Goal: Transaction & Acquisition: Purchase product/service

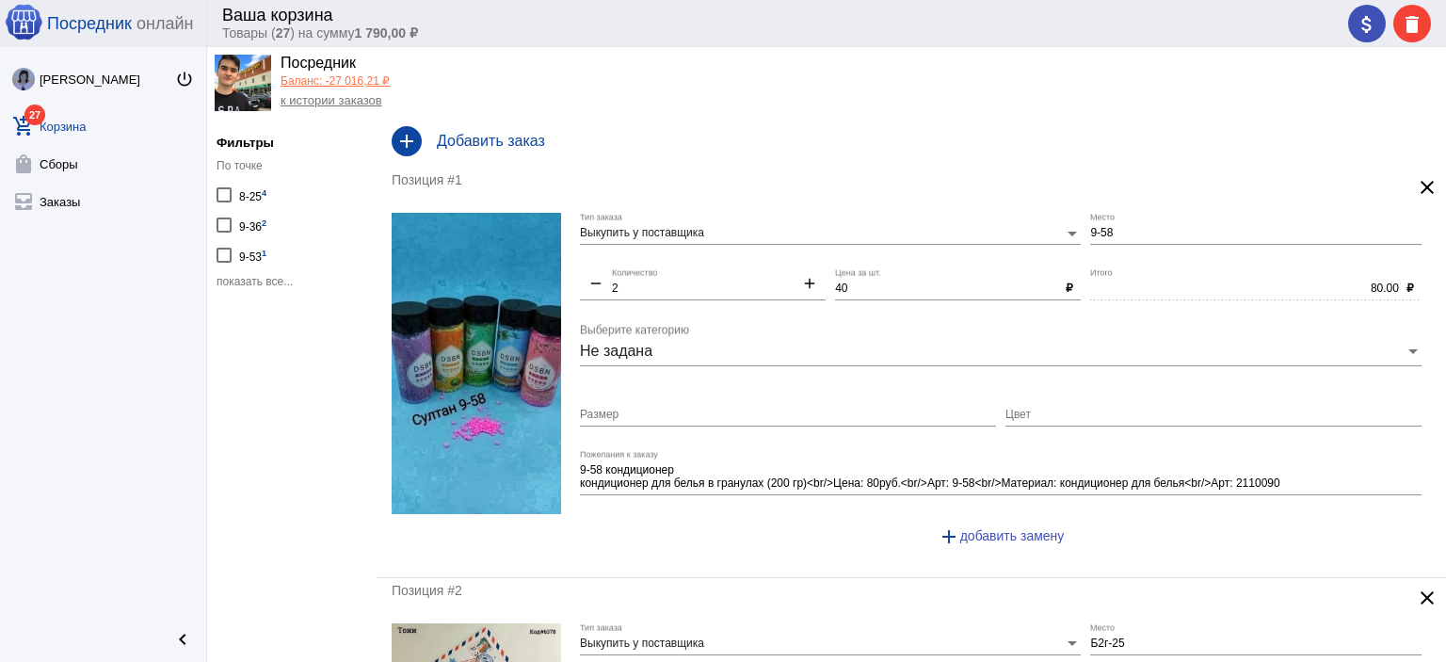
scroll to position [47, 0]
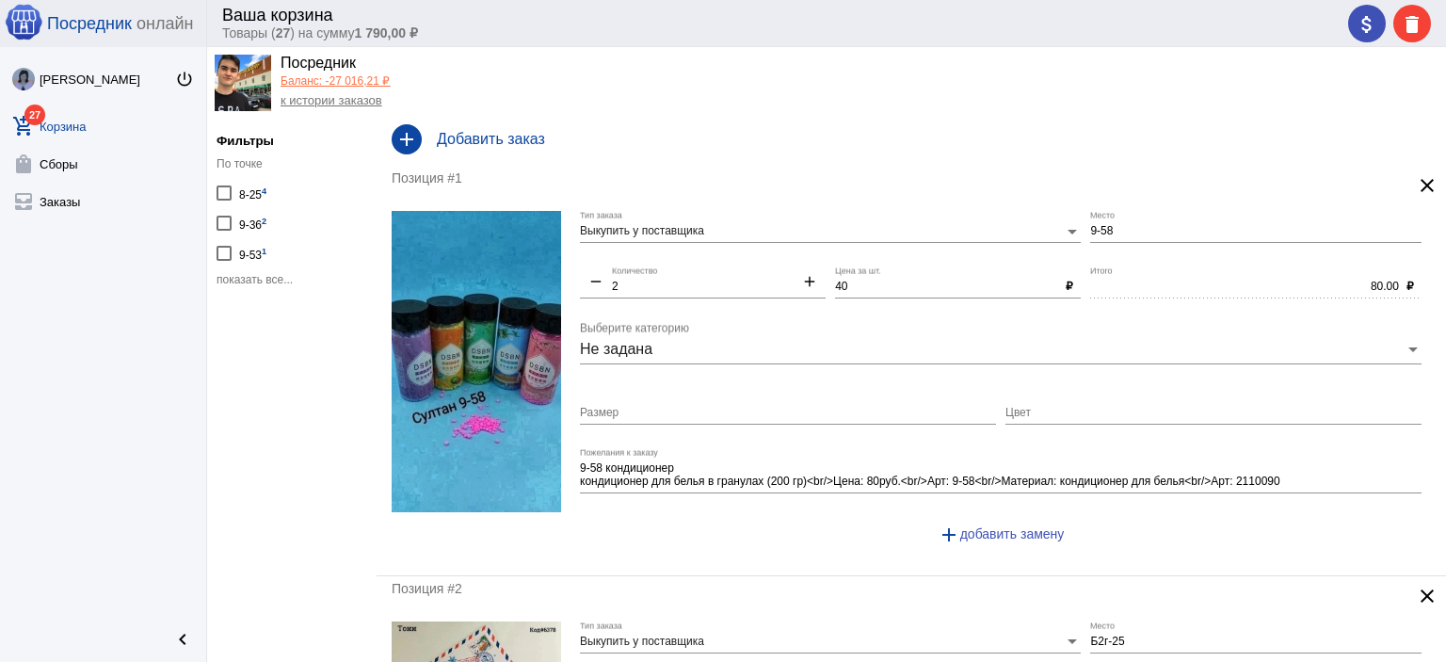
click at [267, 281] on span "показать все..." at bounding box center [255, 279] width 76 height 13
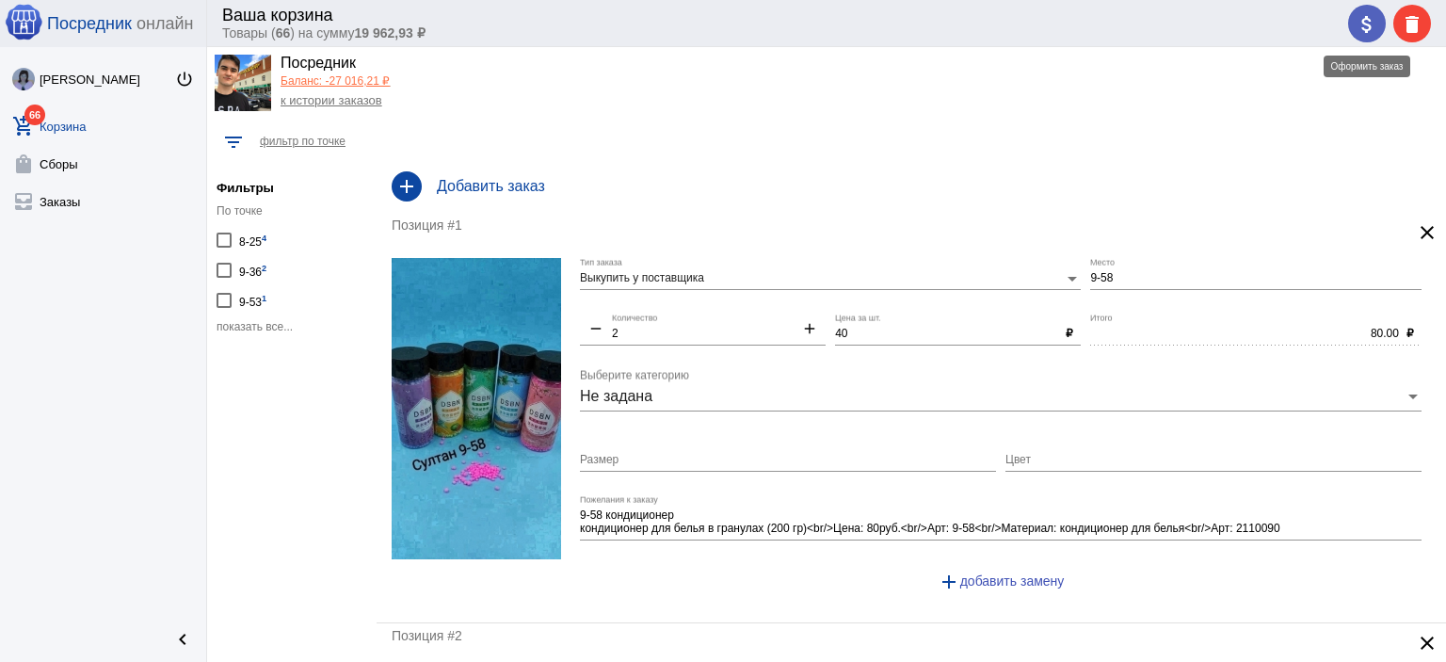
click at [1357, 22] on mat-icon "attach_money" at bounding box center [1367, 24] width 23 height 23
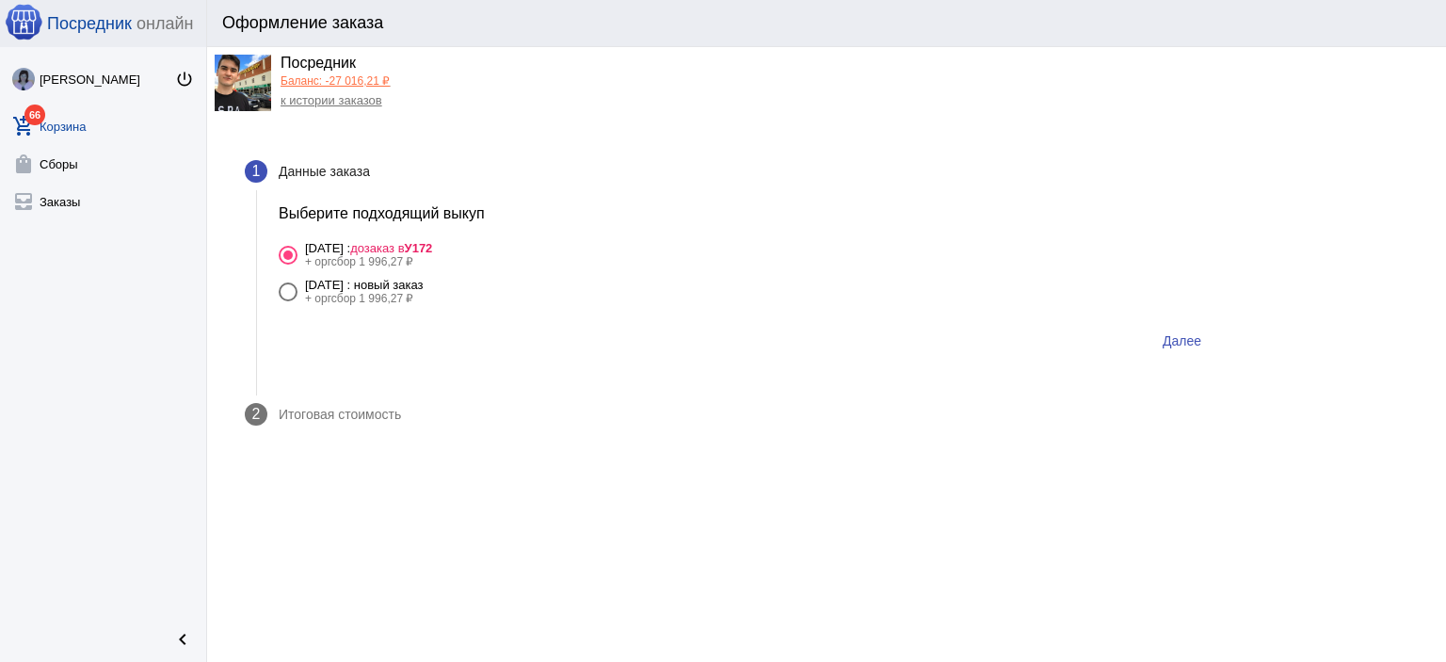
click at [424, 290] on div "[DATE] : новый заказ" at bounding box center [364, 285] width 119 height 14
click at [288, 301] on input "[DATE] : новый заказ + оргсбор 1 996,27 ₽" at bounding box center [287, 301] width 1 height 1
radio input "true"
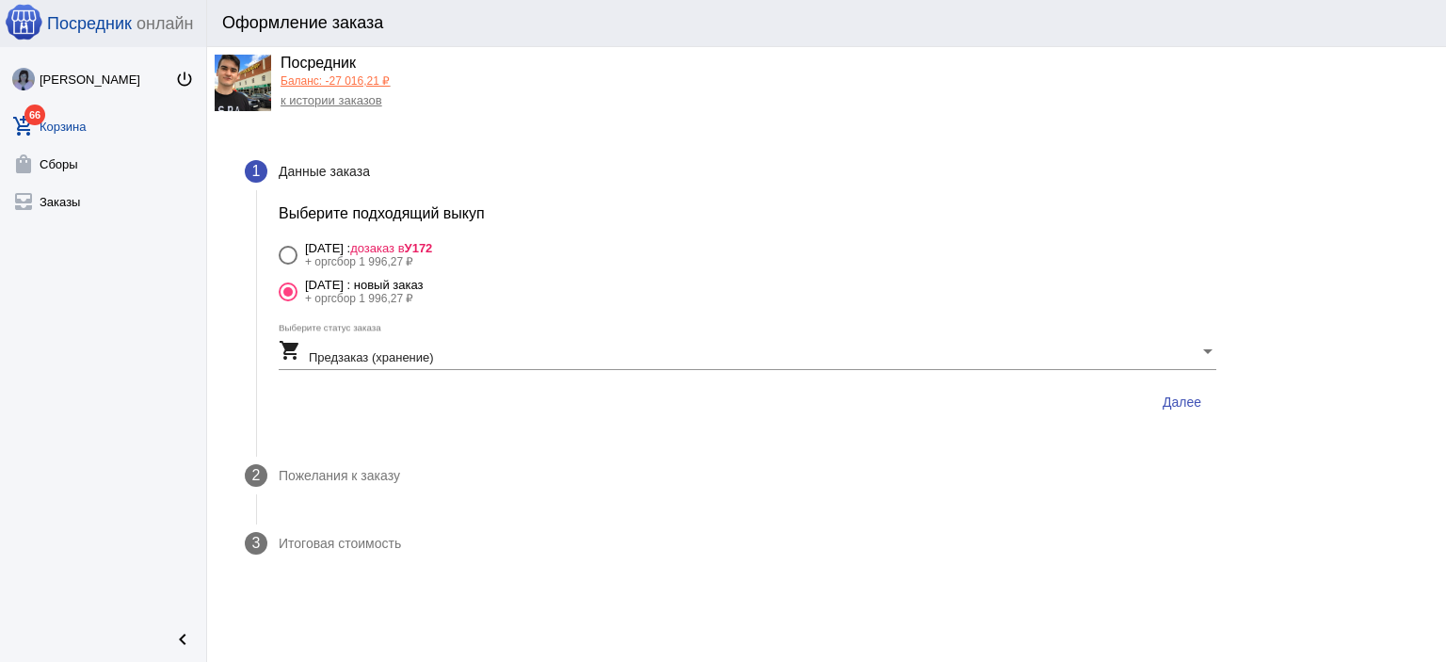
click at [1195, 403] on span "Далее" at bounding box center [1182, 402] width 39 height 15
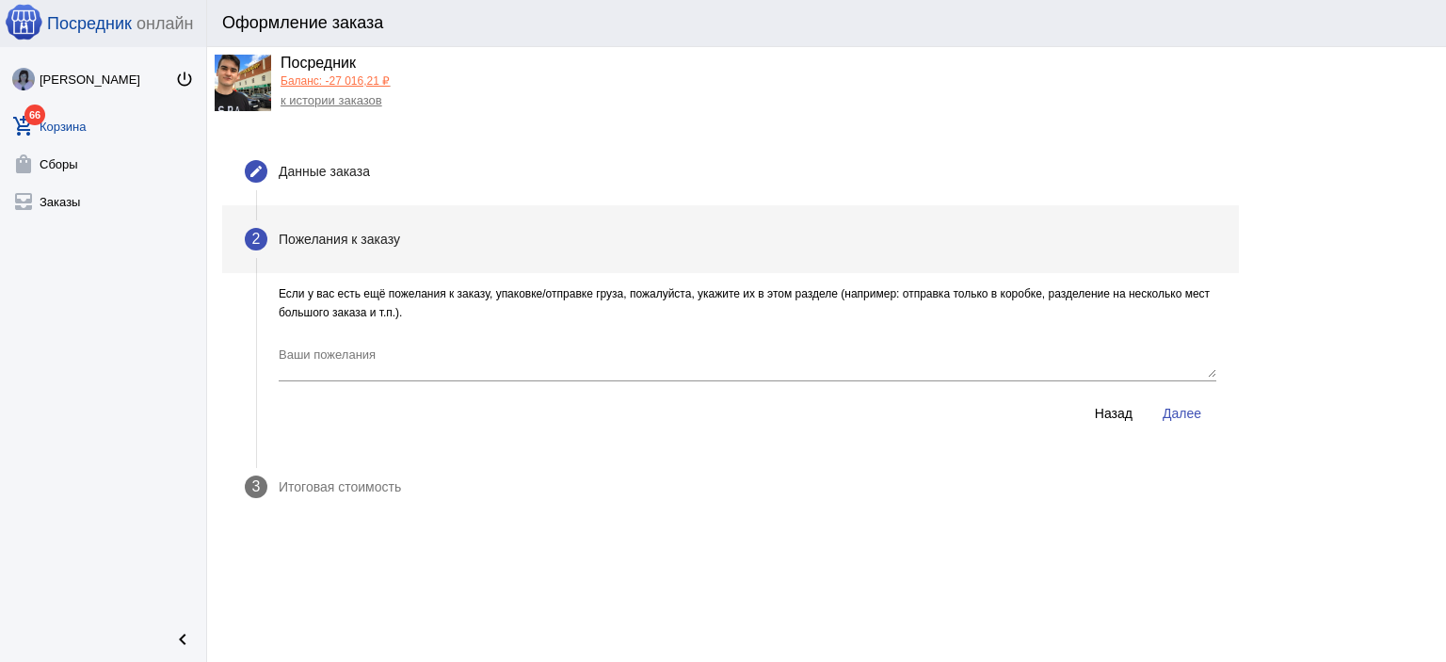
click at [1171, 409] on span "Далее" at bounding box center [1182, 413] width 39 height 15
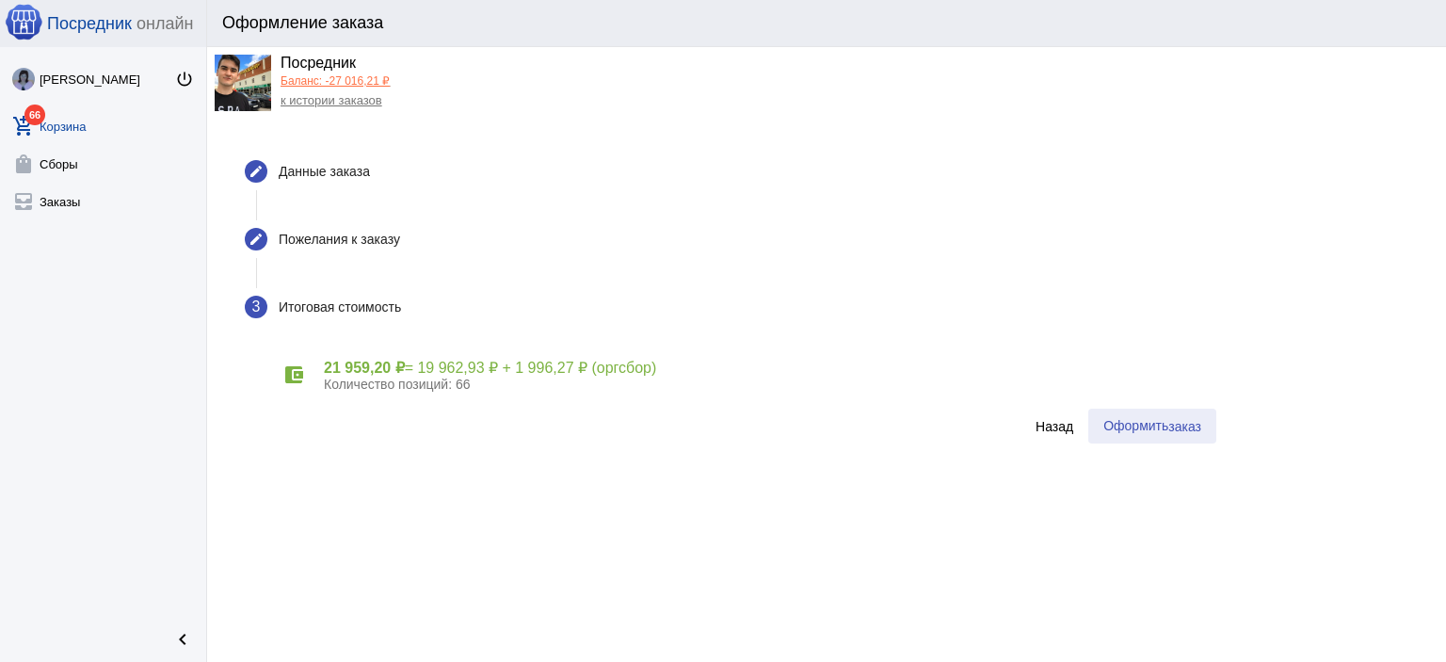
click at [1104, 429] on span "Оформить заказ" at bounding box center [1153, 425] width 98 height 15
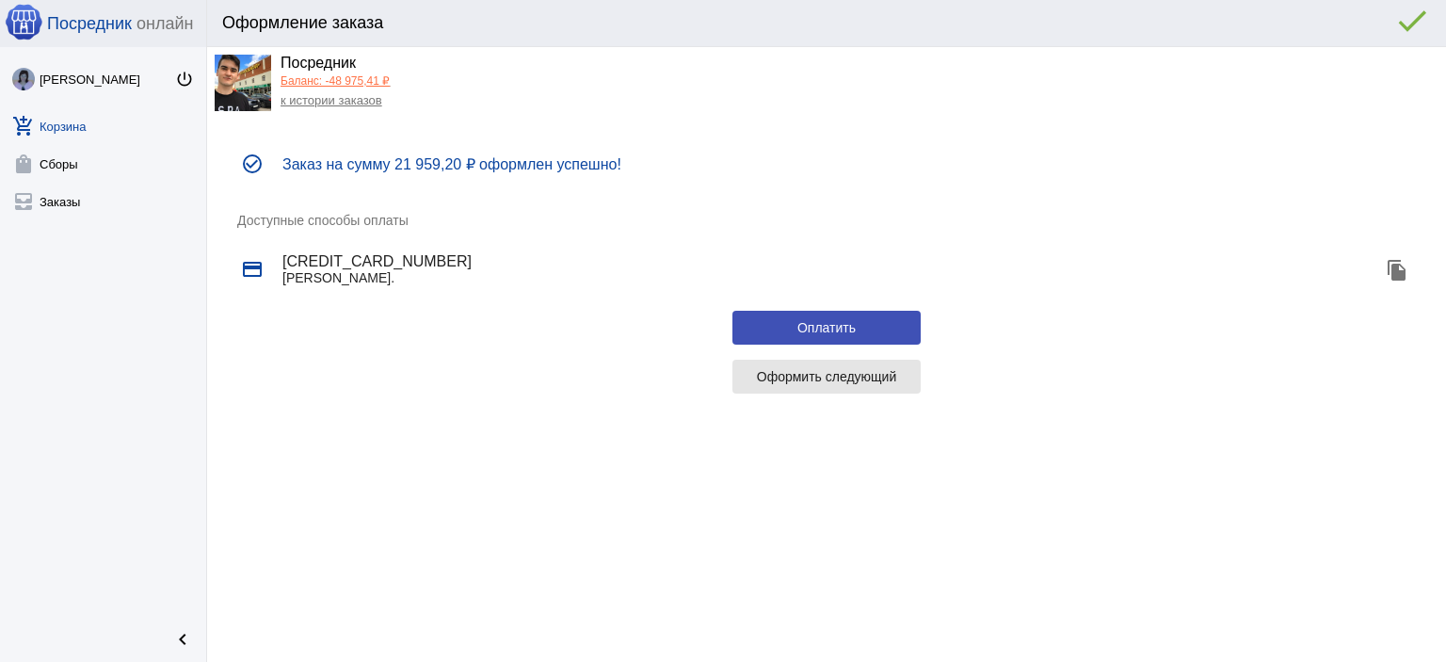
click at [783, 363] on button "Оформить следующий" at bounding box center [827, 377] width 188 height 34
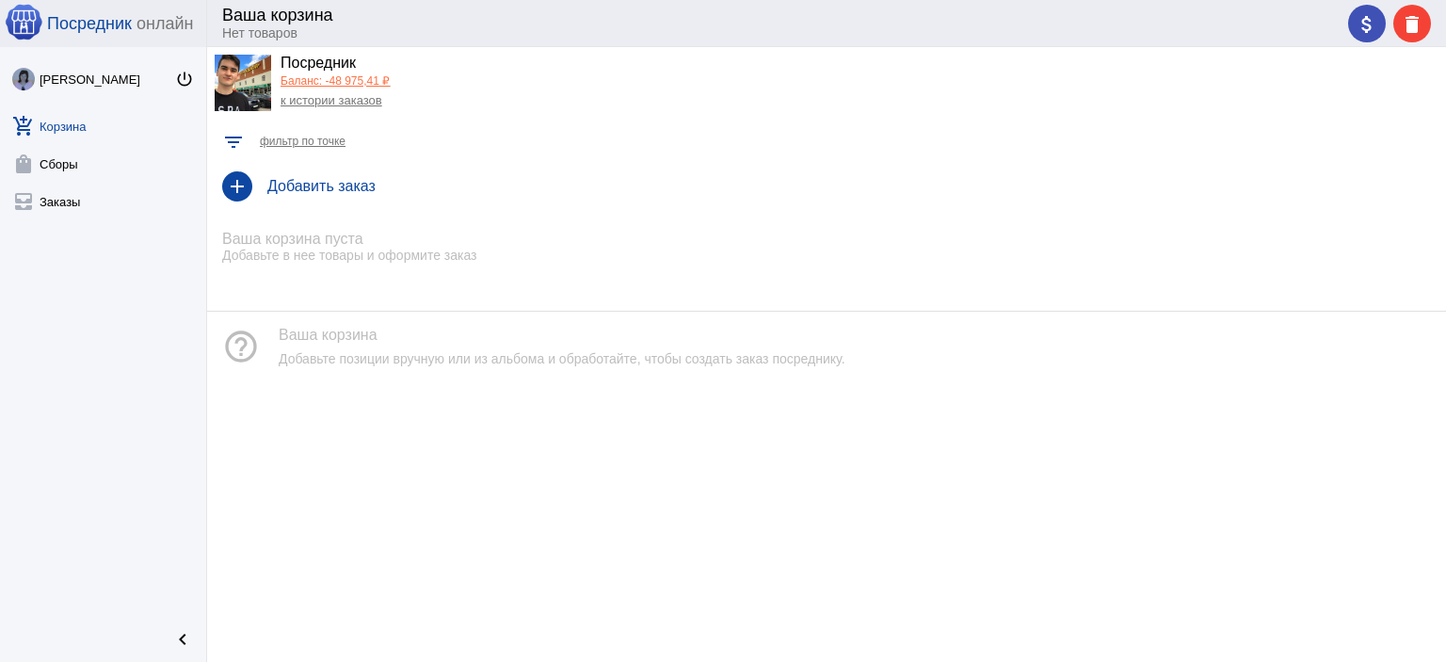
click at [320, 74] on link "Баланс: -48 975,41 ₽" at bounding box center [335, 80] width 109 height 13
